Goal: Task Accomplishment & Management: Complete application form

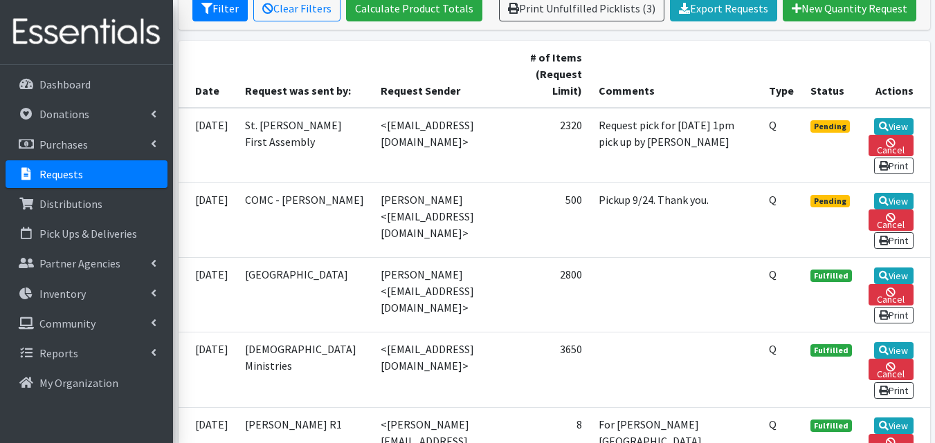
scroll to position [282, 0]
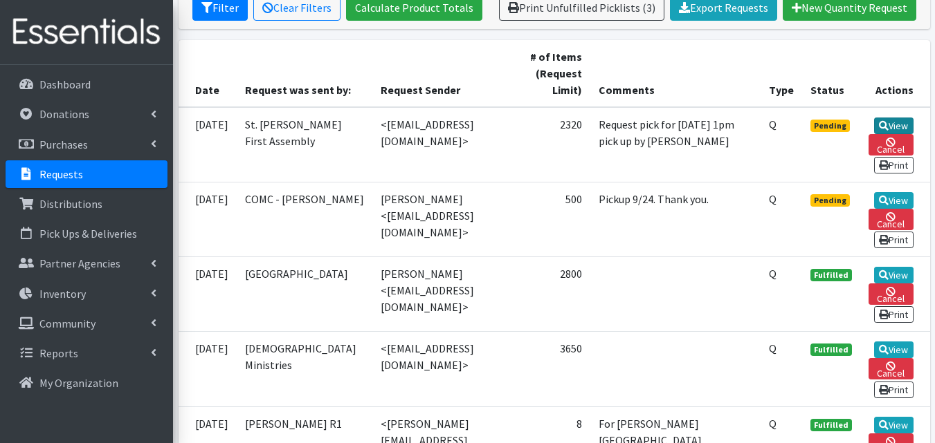
click at [912, 124] on link "View" at bounding box center [893, 126] width 39 height 17
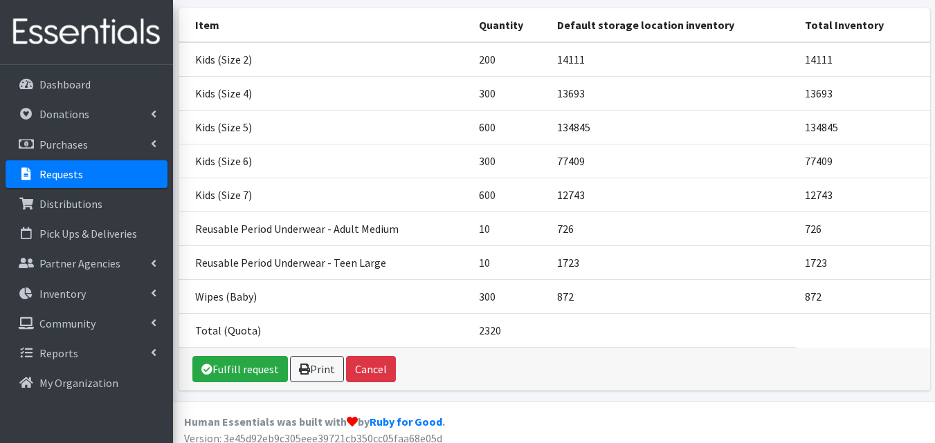
scroll to position [243, 0]
click at [254, 362] on link "Fulfill request" at bounding box center [239, 369] width 95 height 26
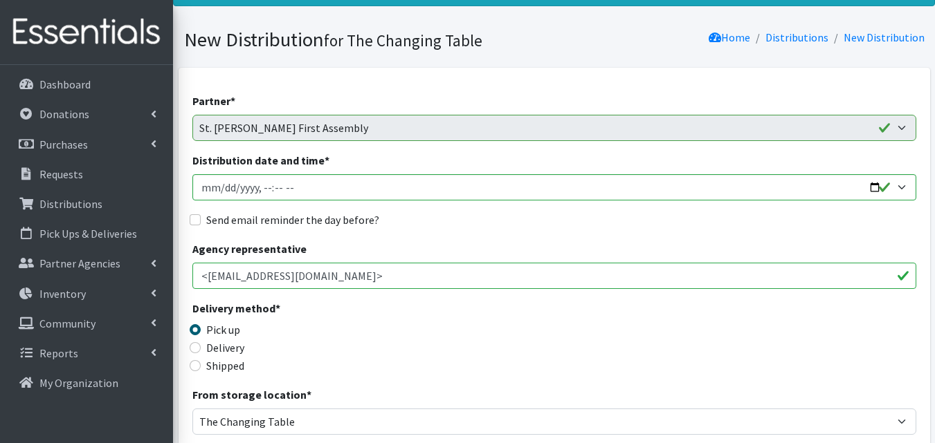
scroll to position [71, 0]
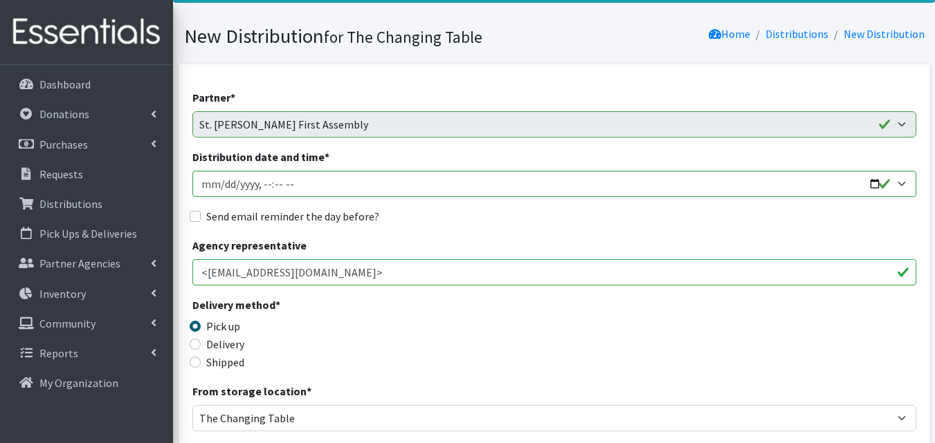
click at [417, 272] on input "<[EMAIL_ADDRESS][DOMAIN_NAME]>" at bounding box center [554, 272] width 724 height 26
click at [537, 171] on input "Distribution date and time *" at bounding box center [554, 184] width 724 height 26
click at [867, 184] on input "Distribution date and time *" at bounding box center [554, 184] width 724 height 26
type input "2025-09-29T13:59"
click at [527, 216] on div "Send email reminder the day before?" at bounding box center [554, 216] width 724 height 17
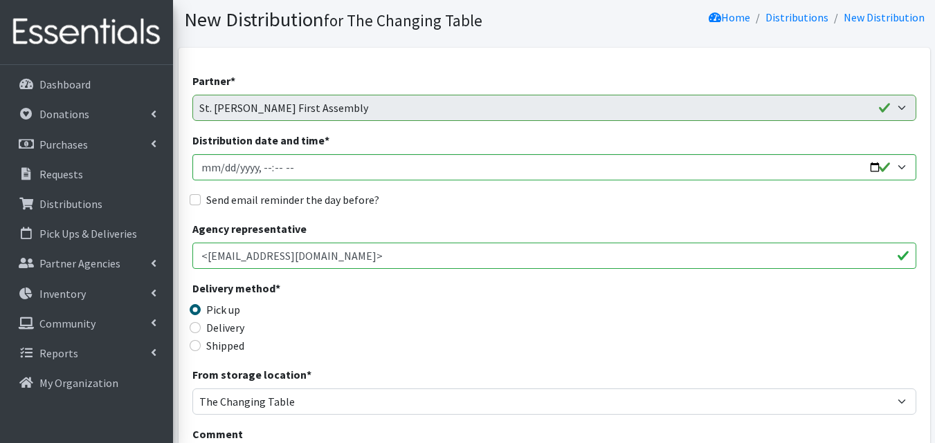
scroll to position [91, 0]
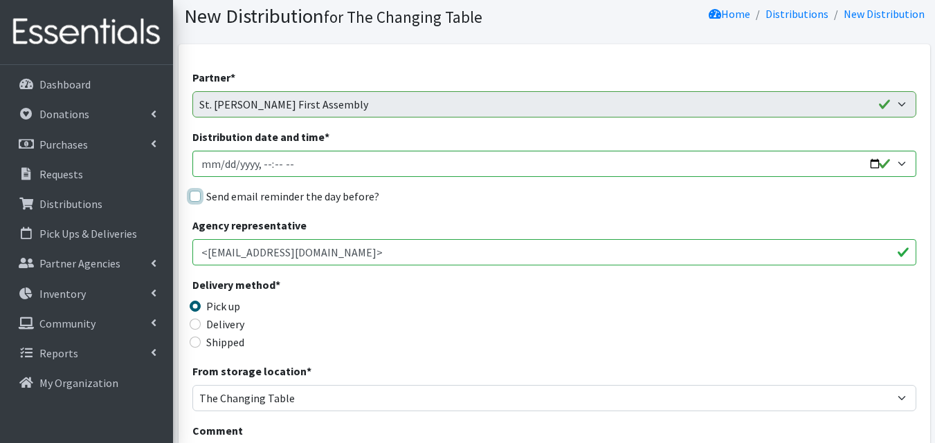
click at [192, 194] on input "Send email reminder the day before?" at bounding box center [195, 196] width 11 height 11
checkbox input "true"
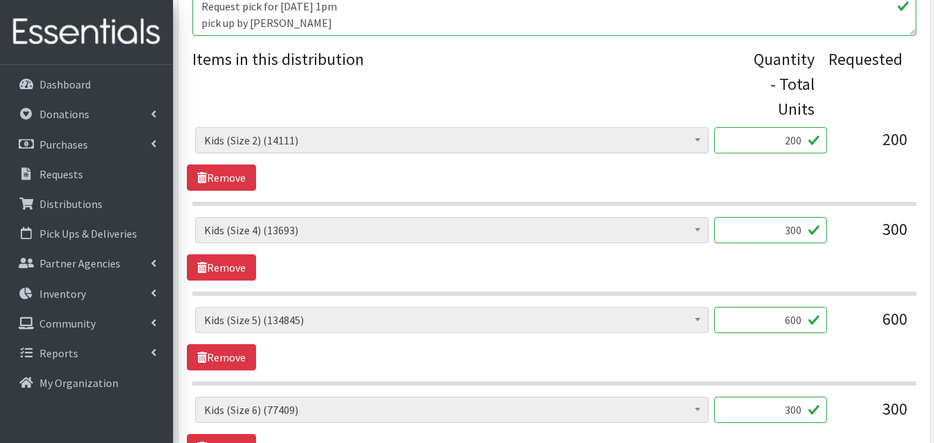
scroll to position [1114, 0]
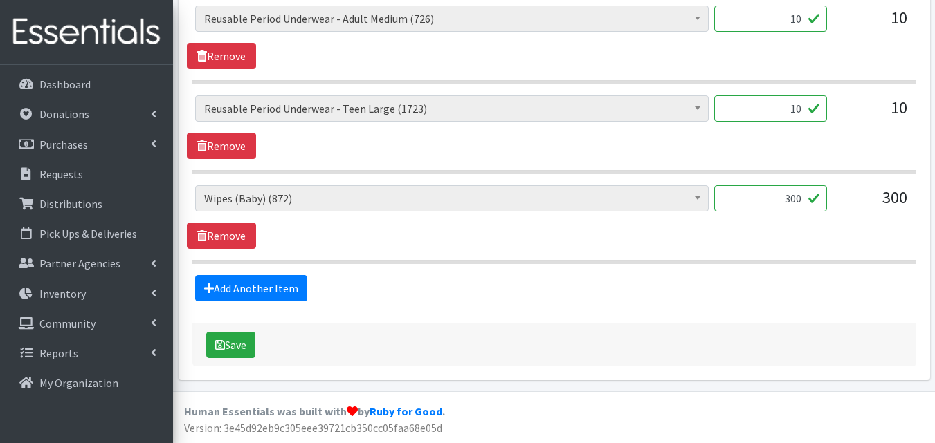
click at [798, 197] on input "300" at bounding box center [770, 198] width 113 height 26
type input "30"
click at [228, 346] on button "Save" at bounding box center [230, 345] width 49 height 26
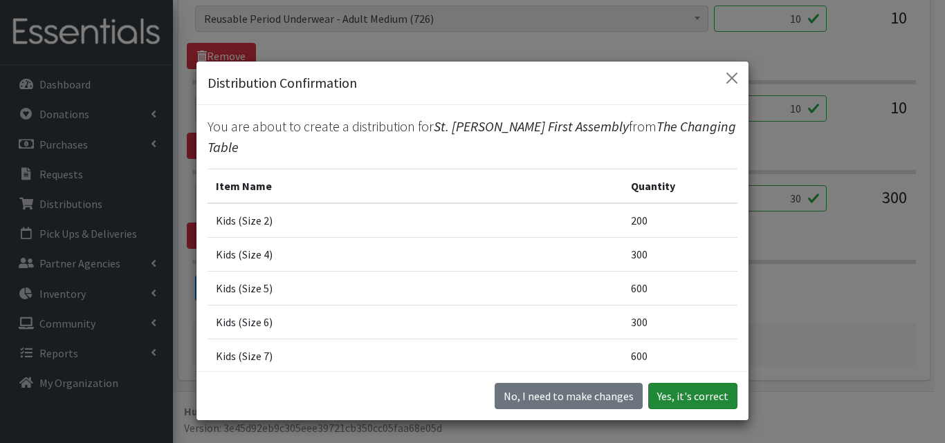
click at [687, 397] on button "Yes, it's correct" at bounding box center [692, 396] width 89 height 26
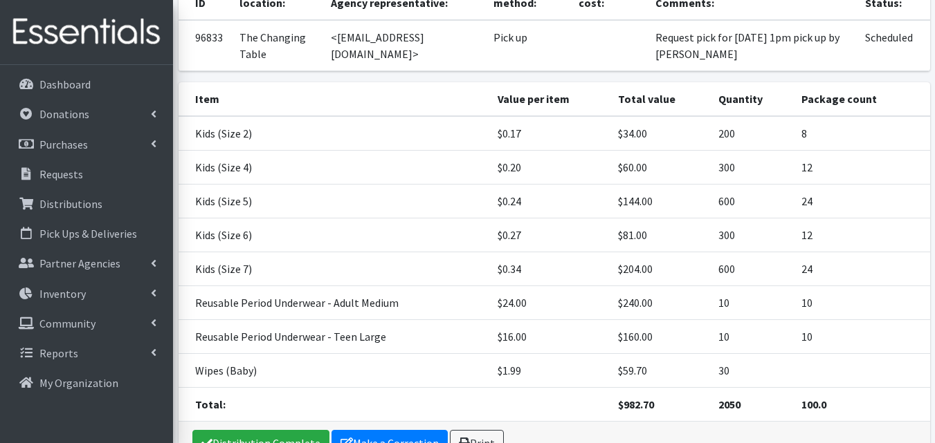
scroll to position [247, 0]
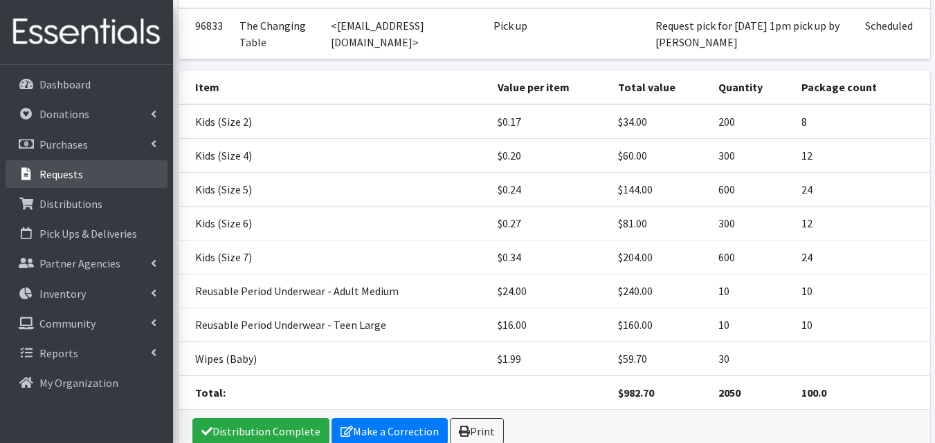
click at [102, 176] on link "Requests" at bounding box center [87, 174] width 162 height 28
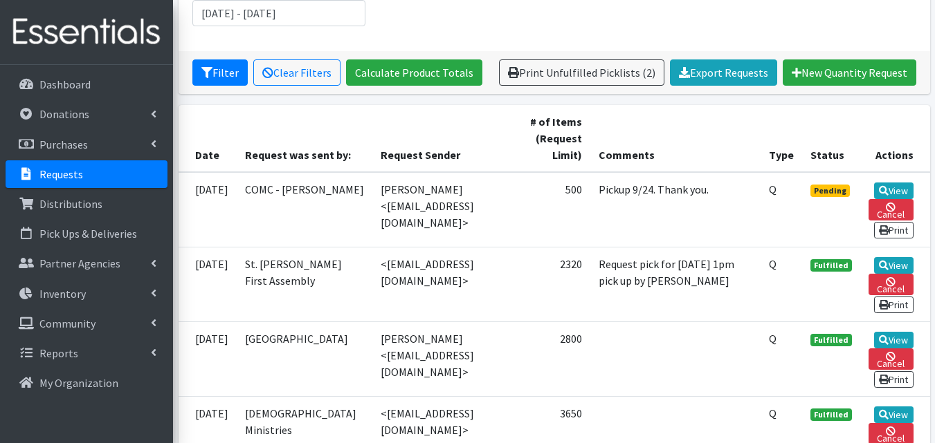
scroll to position [219, 0]
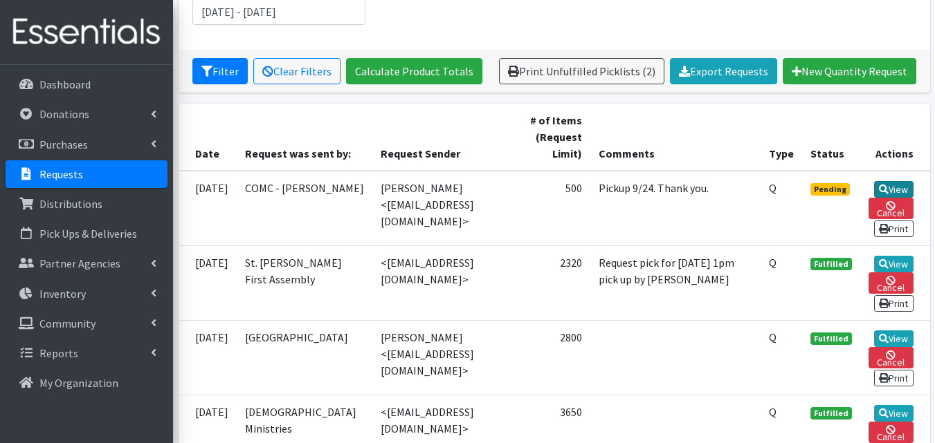
click at [895, 183] on link "View" at bounding box center [893, 189] width 39 height 17
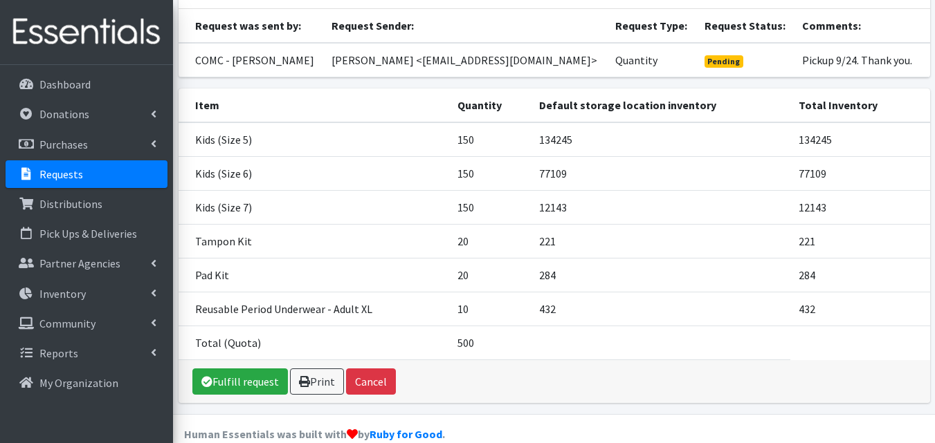
scroll to position [111, 0]
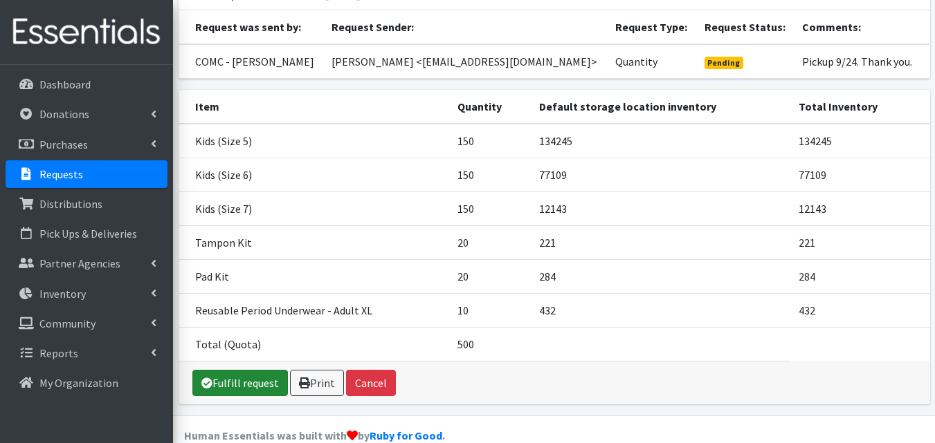
click at [254, 389] on link "Fulfill request" at bounding box center [239, 383] width 95 height 26
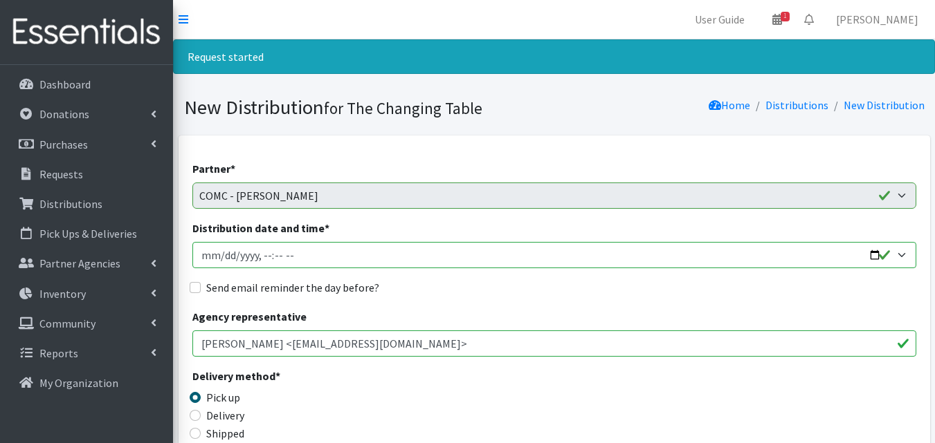
click at [370, 254] on input "Distribution date and time *" at bounding box center [554, 255] width 724 height 26
click at [197, 288] on input "Send email reminder the day before?" at bounding box center [195, 287] width 11 height 11
checkbox input "true"
click at [874, 250] on input "Distribution date and time *" at bounding box center [554, 255] width 724 height 26
type input "[DATE]T10:00"
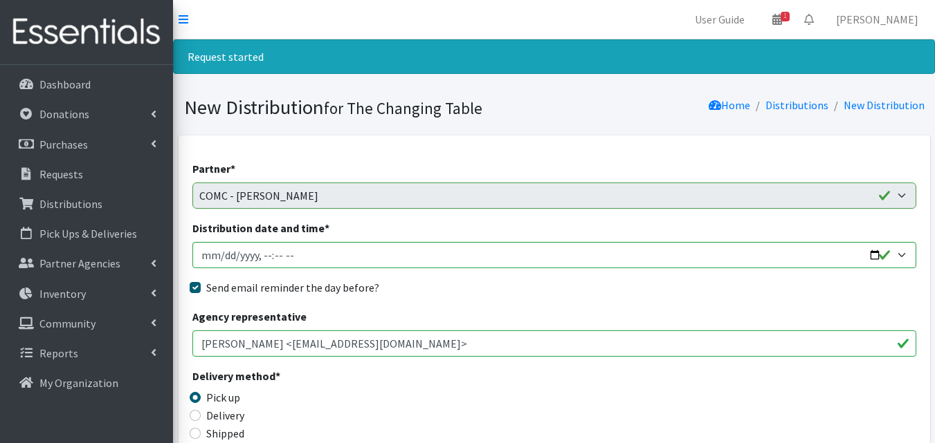
click at [416, 320] on div "Agency representative [PERSON_NAME] <[EMAIL_ADDRESS][DOMAIN_NAME]>" at bounding box center [554, 333] width 724 height 48
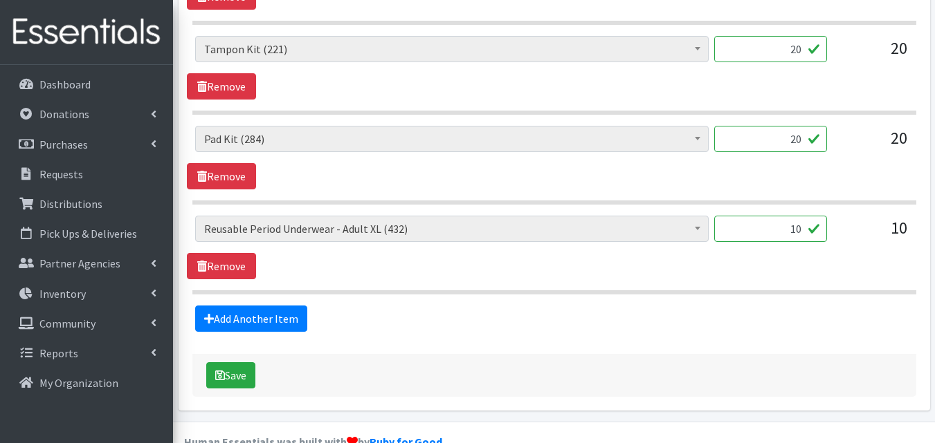
scroll to position [935, 0]
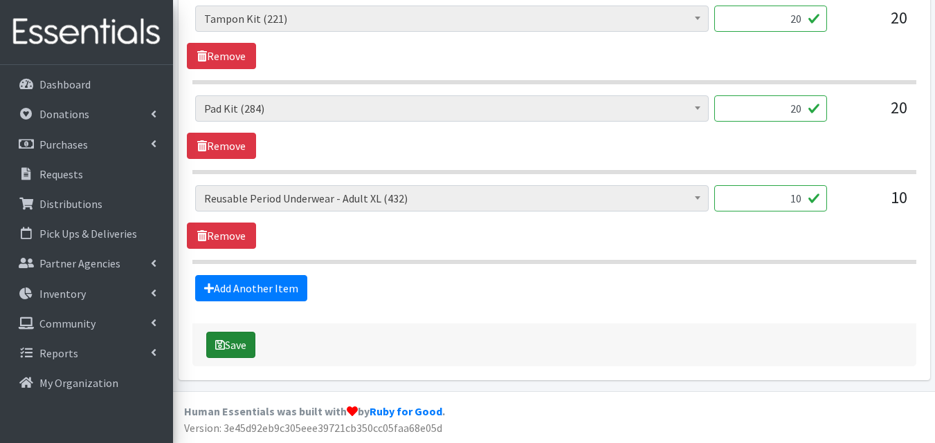
click at [228, 342] on button "Save" at bounding box center [230, 345] width 49 height 26
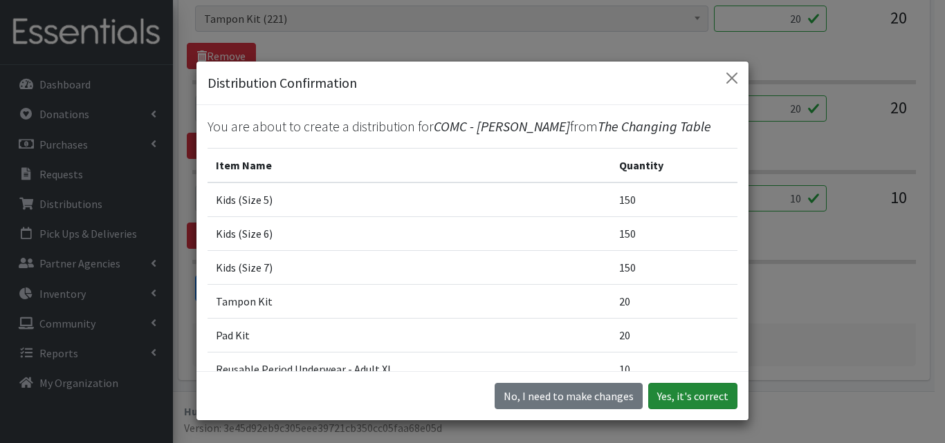
click at [692, 400] on button "Yes, it's correct" at bounding box center [692, 396] width 89 height 26
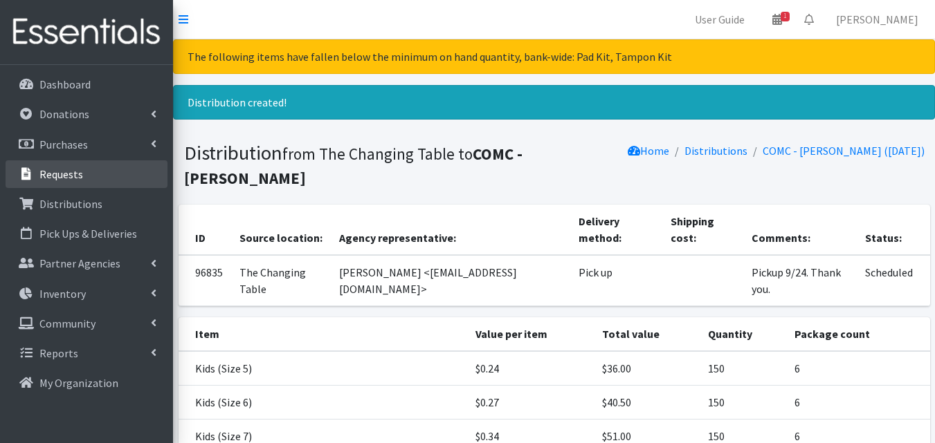
click at [118, 179] on link "Requests" at bounding box center [87, 174] width 162 height 28
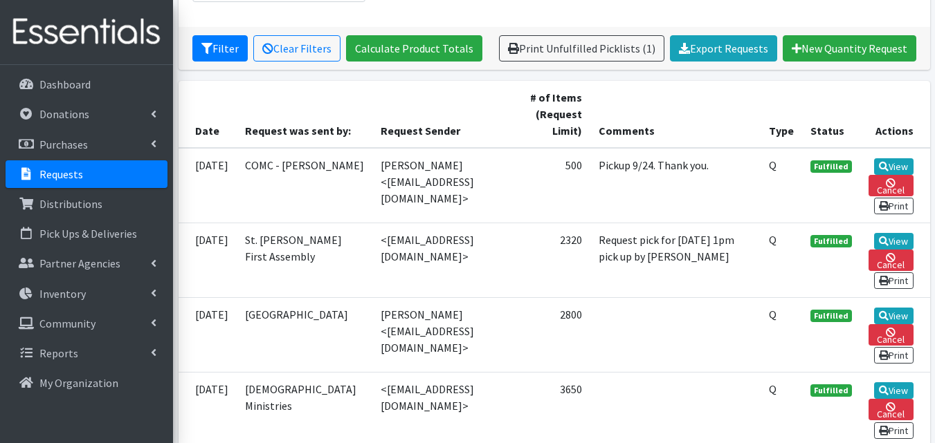
scroll to position [236, 0]
